Goal: Information Seeking & Learning: Learn about a topic

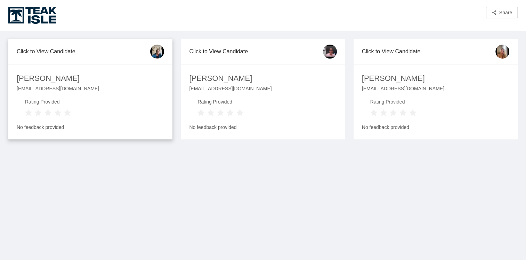
click at [154, 52] on img at bounding box center [157, 52] width 14 height 14
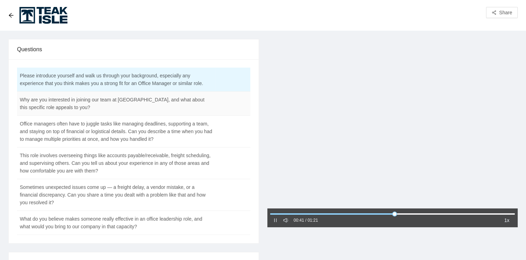
click at [146, 104] on td "Why are you interested in joining our team at [GEOGRAPHIC_DATA], and what about…" at bounding box center [116, 103] width 199 height 24
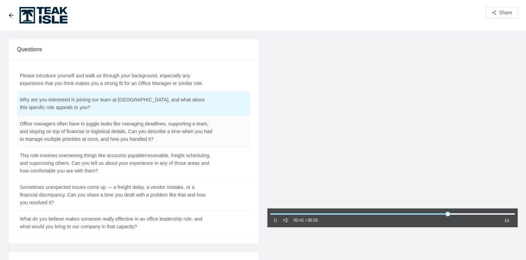
click at [152, 135] on td "Office managers often have to juggle tasks like managing deadlines, supporting …" at bounding box center [116, 131] width 199 height 32
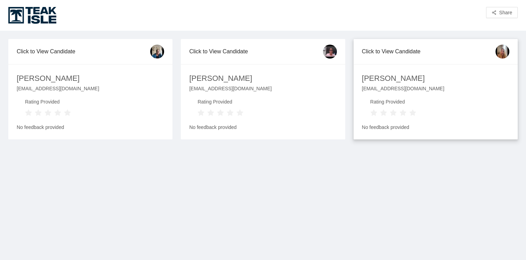
click at [503, 53] on img at bounding box center [503, 52] width 14 height 14
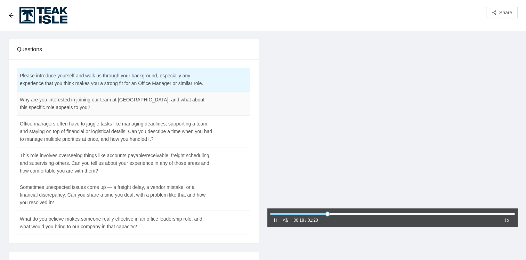
click at [229, 107] on td at bounding box center [233, 103] width 35 height 24
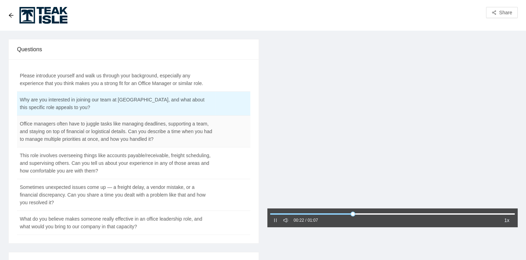
click at [207, 127] on td "Office managers often have to juggle tasks like managing deadlines, supporting …" at bounding box center [116, 131] width 199 height 32
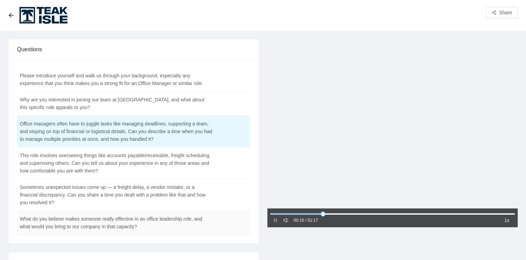
click at [196, 227] on td "What do you believe makes someone really effective in an office leadership role…" at bounding box center [116, 222] width 199 height 24
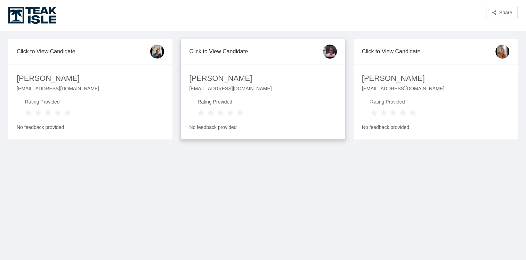
click at [327, 54] on img at bounding box center [330, 52] width 14 height 14
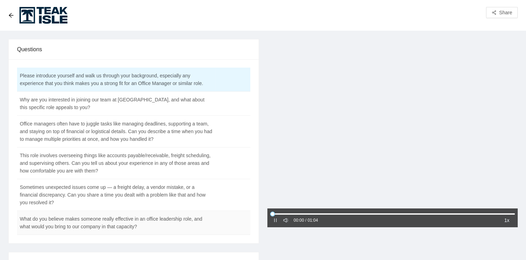
click at [158, 222] on td "What do you believe makes someone really effective in an office leadership role…" at bounding box center [116, 222] width 199 height 24
